Goal: Transaction & Acquisition: Purchase product/service

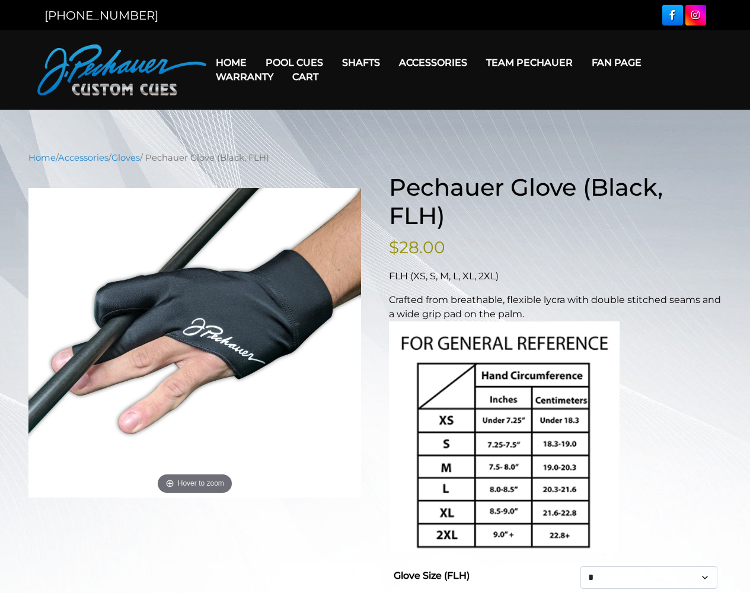
select select "*"
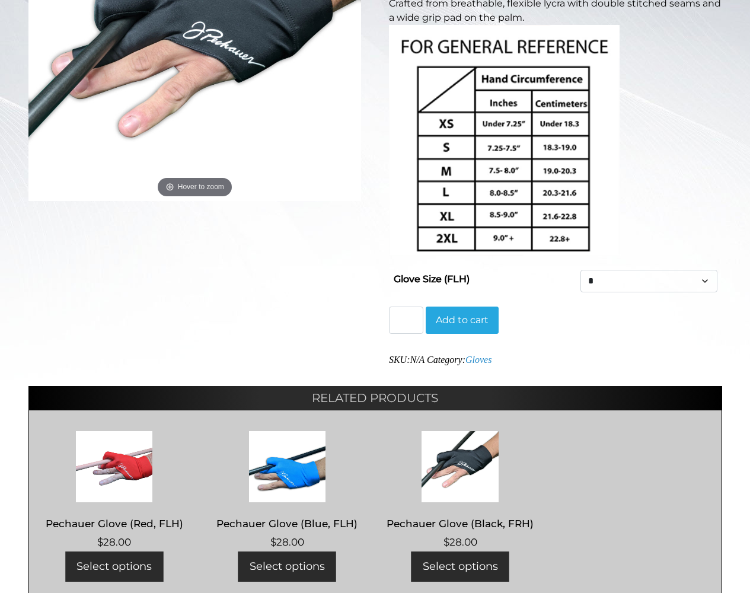
click at [406, 320] on input "*" at bounding box center [406, 320] width 34 height 27
type input "*"
click at [462, 320] on button "Add to cart" at bounding box center [462, 320] width 73 height 27
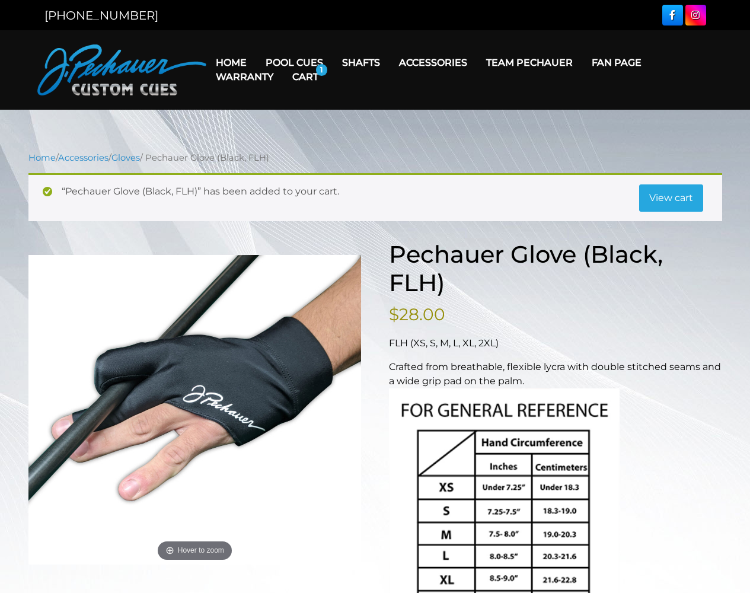
click at [671, 197] on link "View cart" at bounding box center [671, 197] width 64 height 27
